Goal: Task Accomplishment & Management: Manage account settings

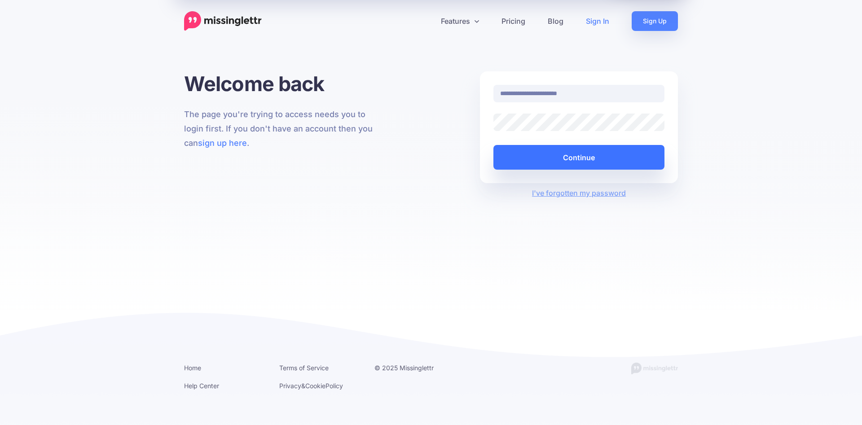
click at [557, 159] on button "Continue" at bounding box center [579, 157] width 171 height 25
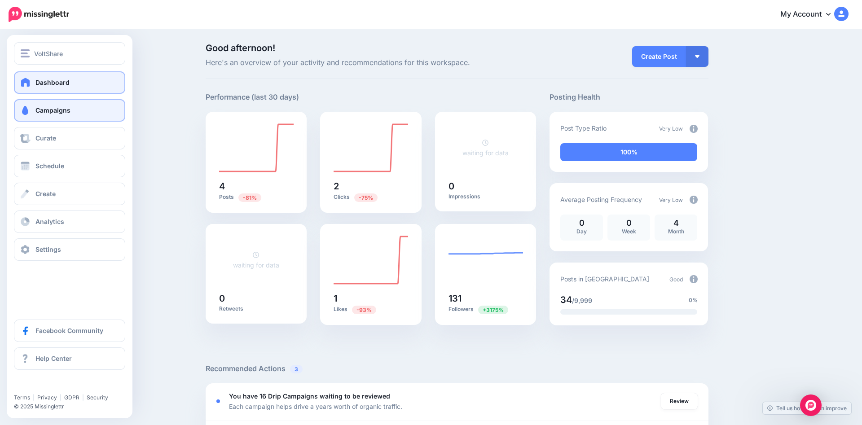
click at [27, 111] on span at bounding box center [25, 110] width 12 height 9
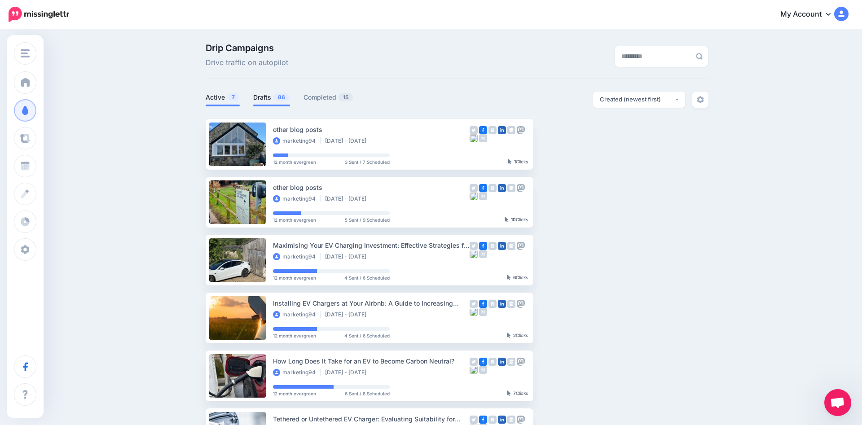
click at [277, 100] on span "86" at bounding box center [282, 97] width 16 height 9
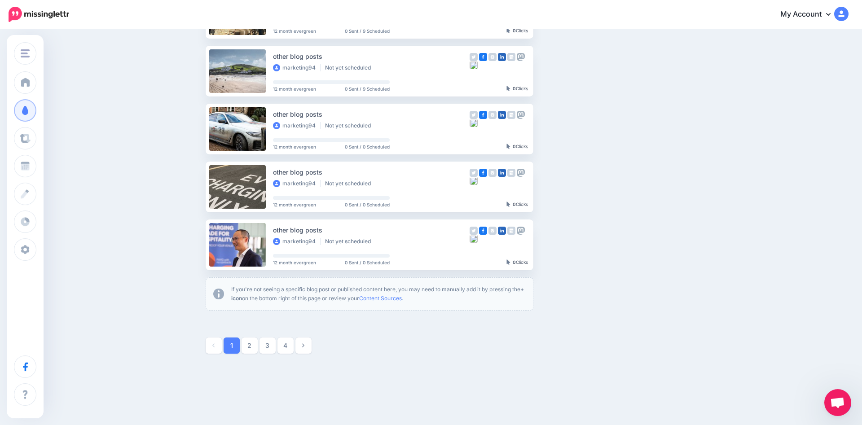
scroll to position [440, 0]
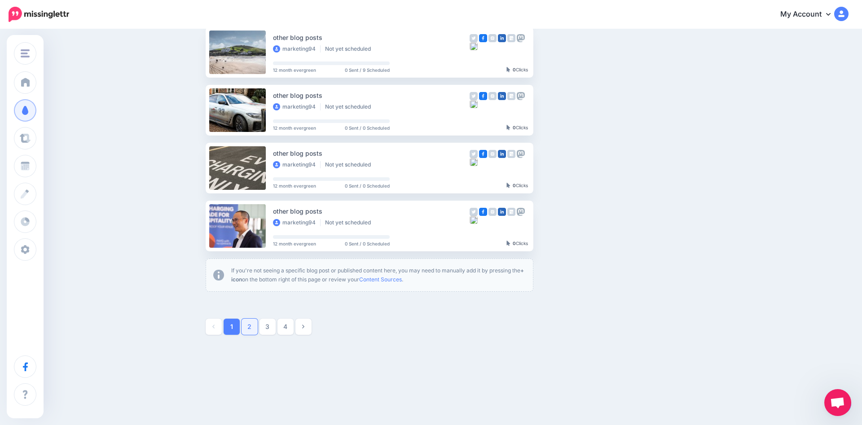
click at [245, 322] on link "2" at bounding box center [250, 327] width 16 height 16
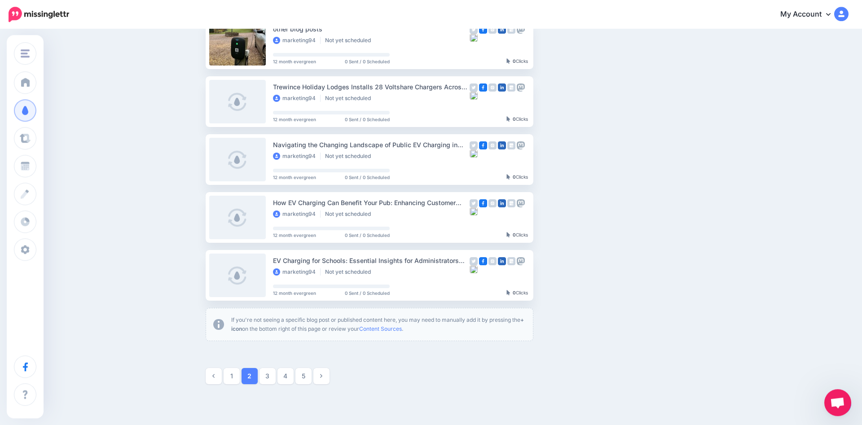
scroll to position [393, 0]
